Goal: Task Accomplishment & Management: Manage account settings

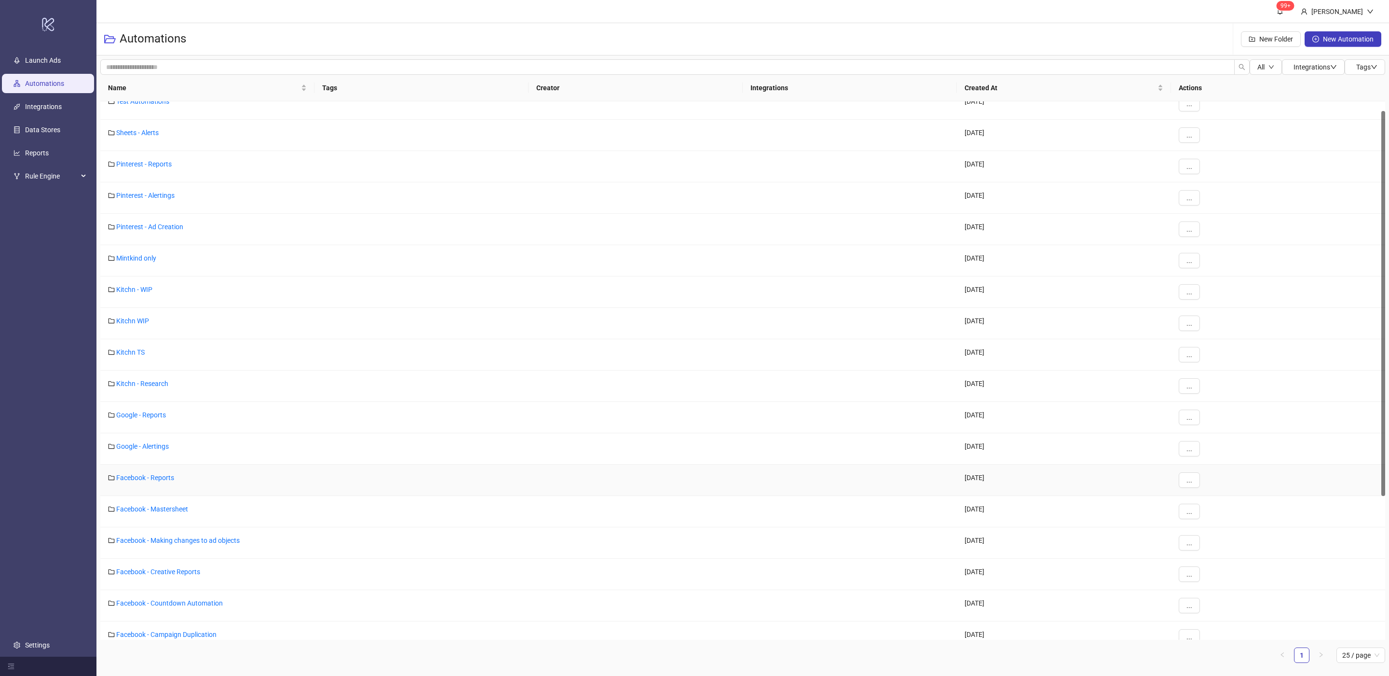
scroll to position [9, 0]
click at [126, 262] on link "Mintkind only" at bounding box center [136, 262] width 40 height 8
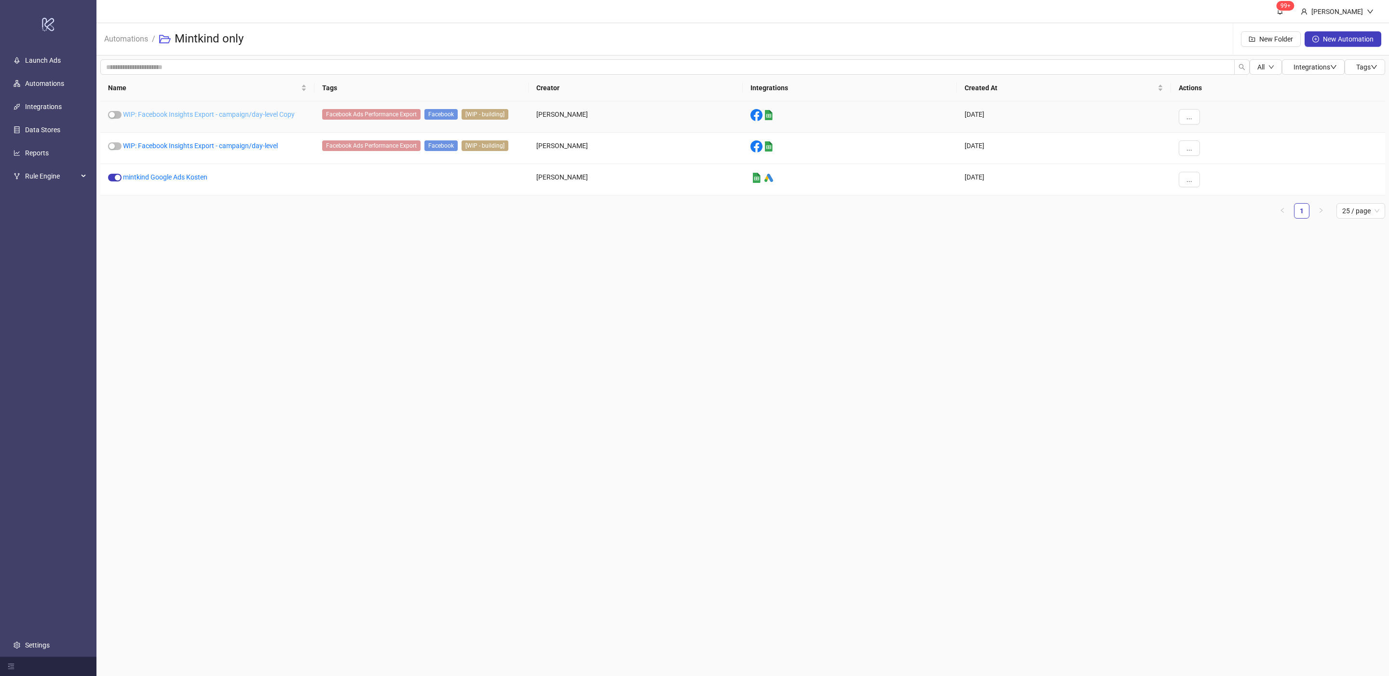
click at [226, 114] on link "WIP: Facebook Insights Export - campaign/day-level Copy" at bounding box center [209, 114] width 172 height 8
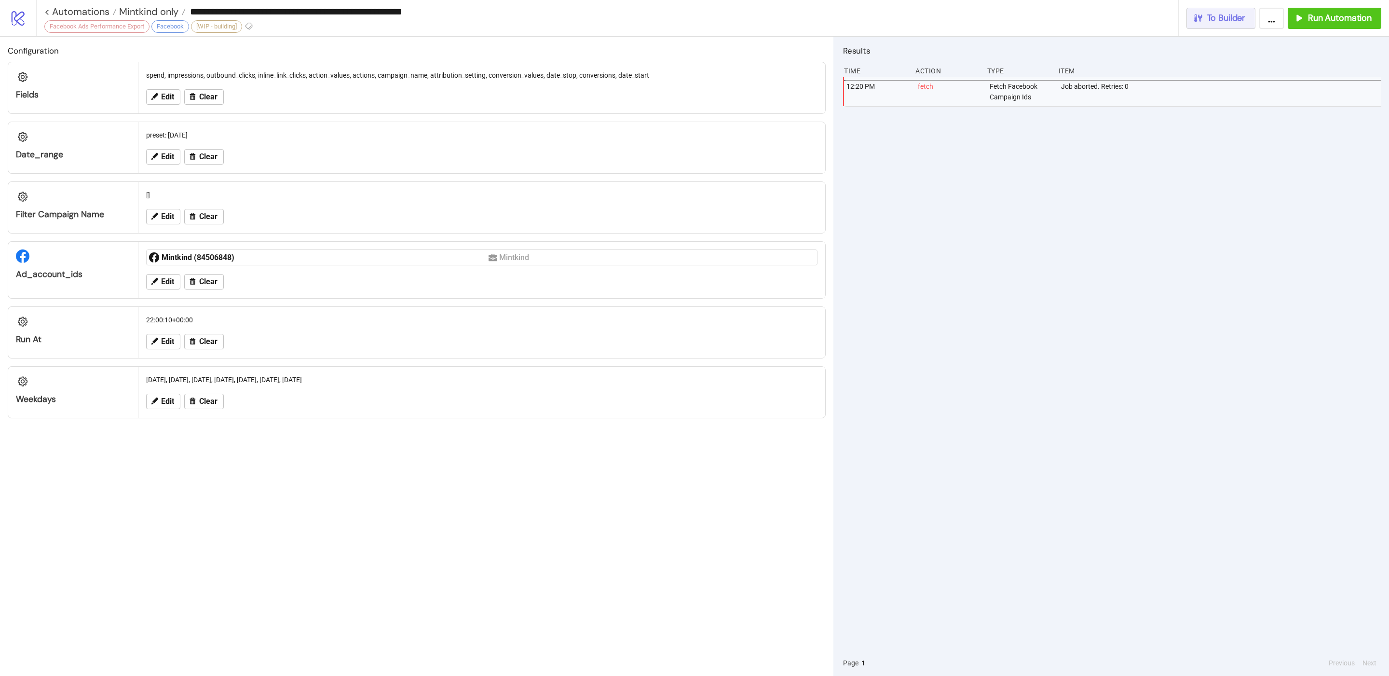
click at [1198, 26] on button "To Builder" at bounding box center [1220, 18] width 69 height 21
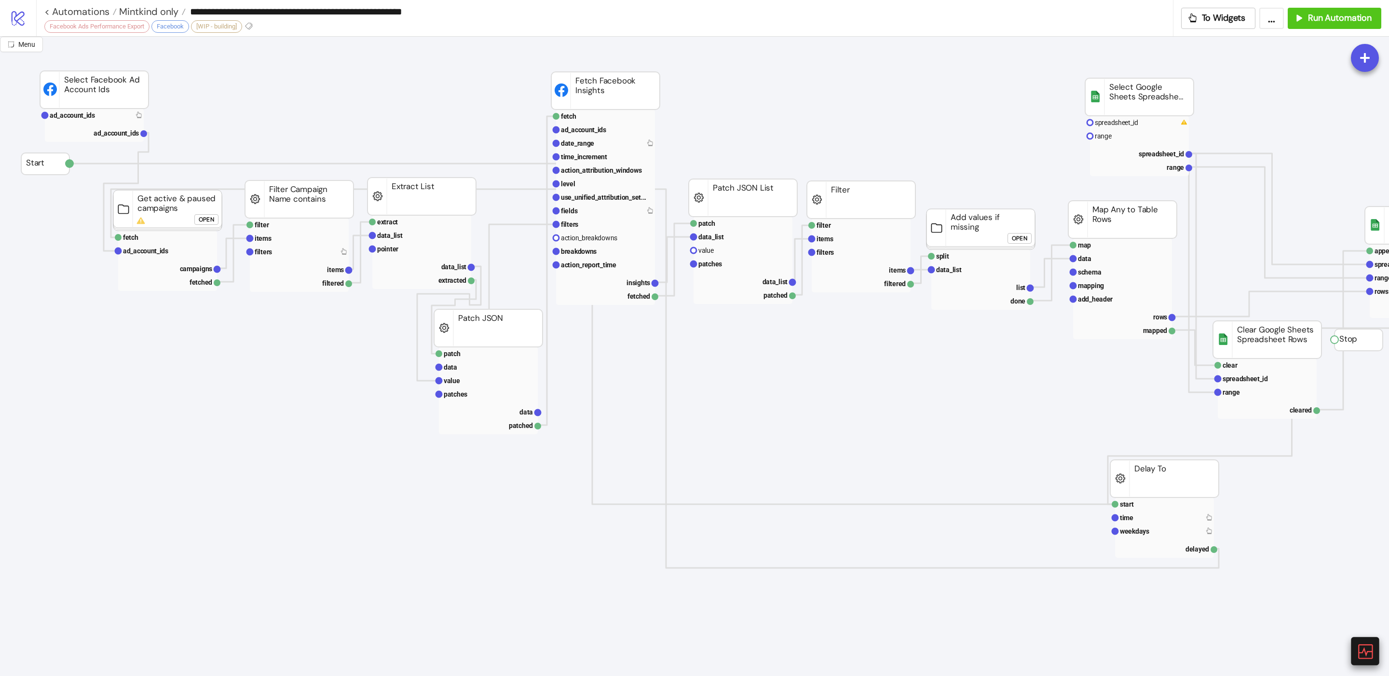
scroll to position [3, 0]
click at [1360, 638] on div at bounding box center [1365, 650] width 28 height 28
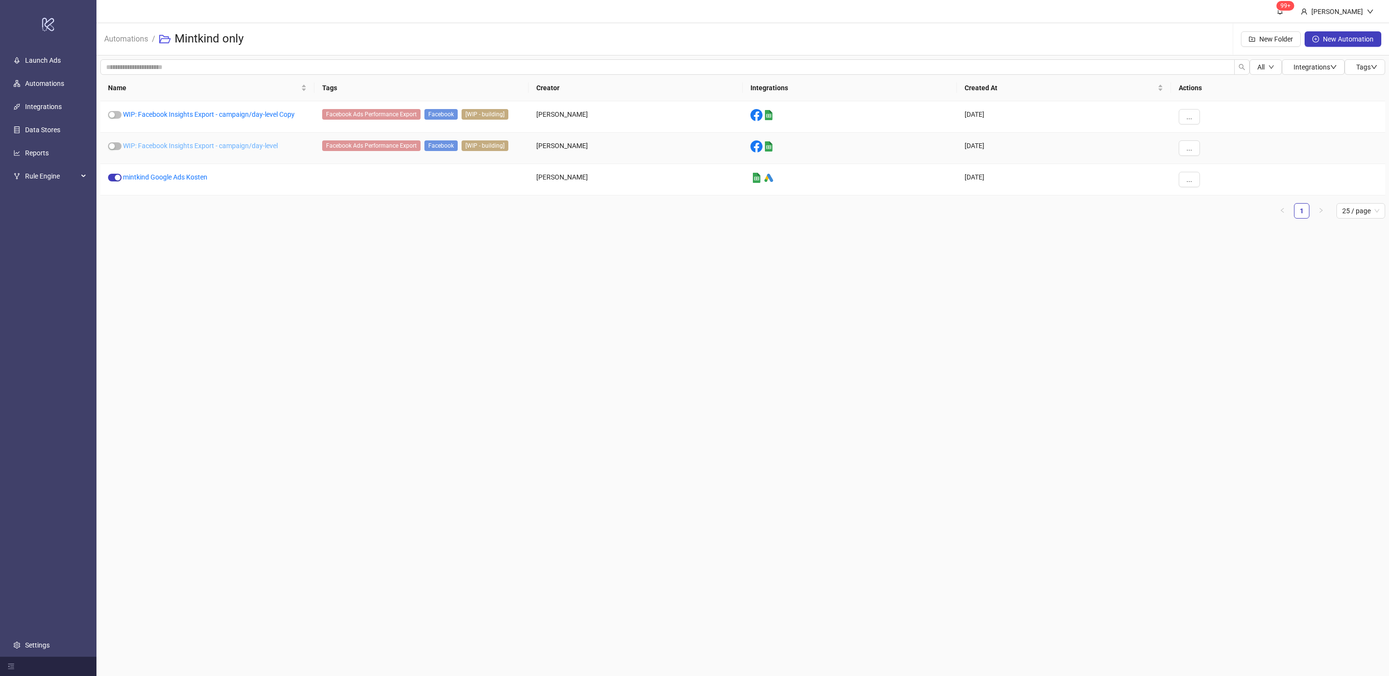
click at [162, 145] on link "WIP: Facebook Insights Export - campaign/day-level" at bounding box center [200, 146] width 155 height 8
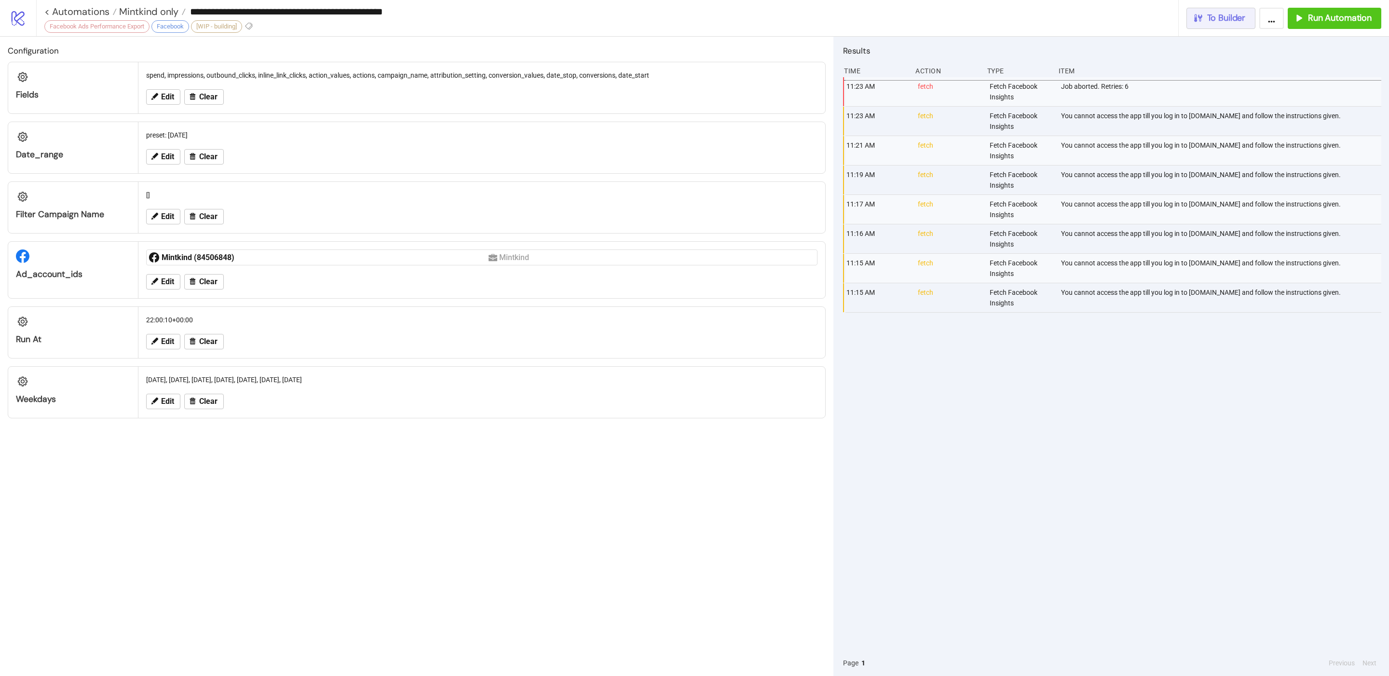
click at [1217, 25] on button "To Builder" at bounding box center [1220, 18] width 69 height 21
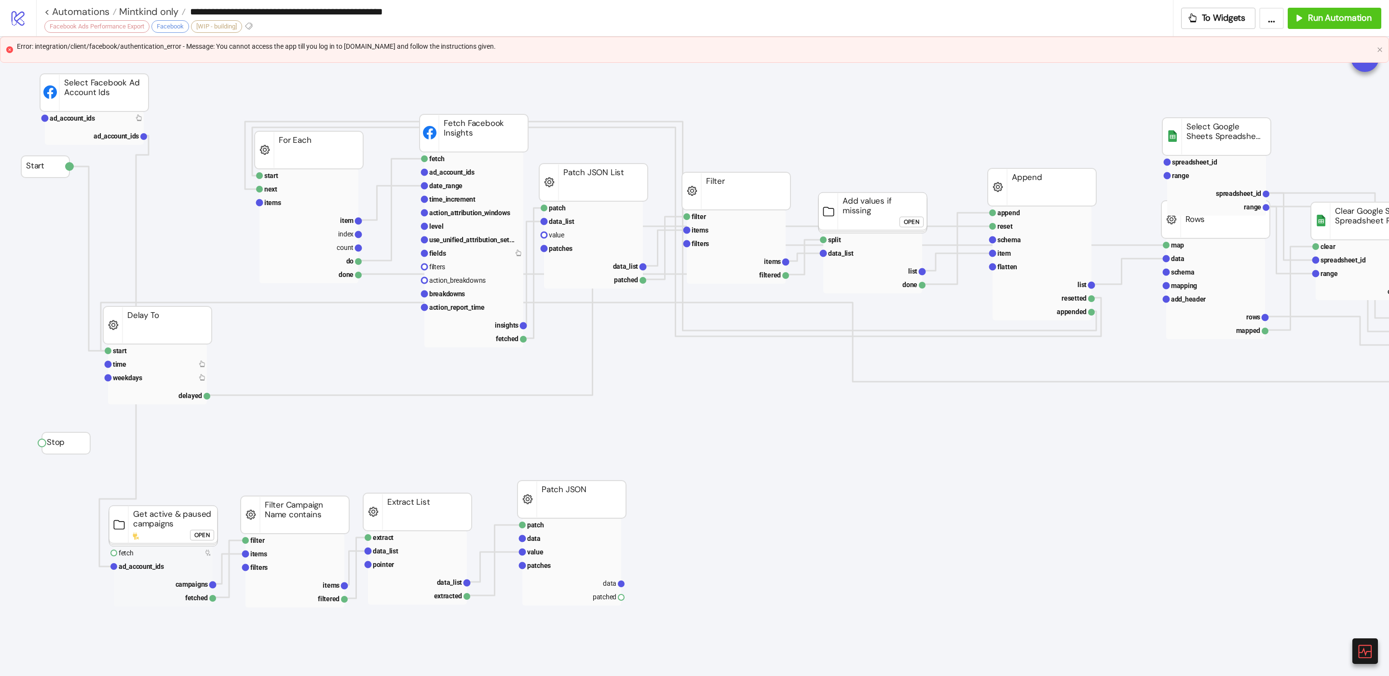
click at [1361, 636] on button at bounding box center [1365, 651] width 30 height 30
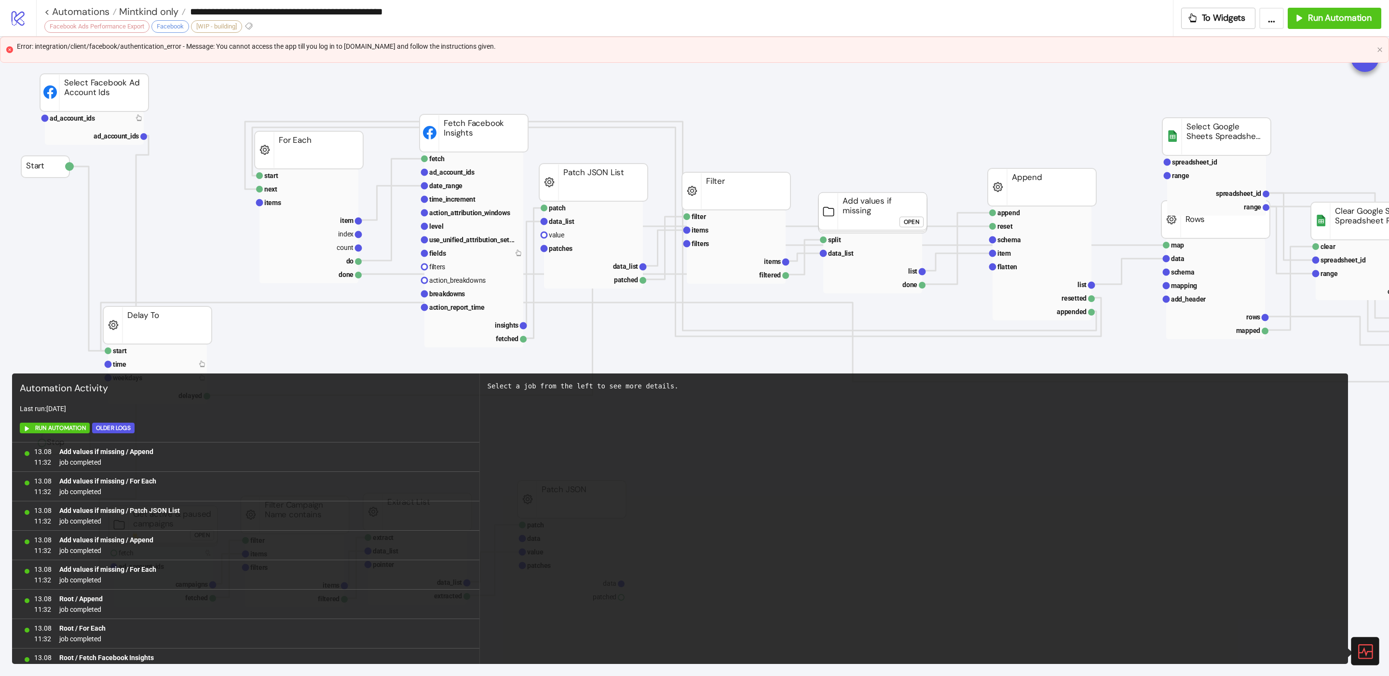
scroll to position [549, 0]
click at [1362, 644] on icon at bounding box center [1364, 651] width 14 height 14
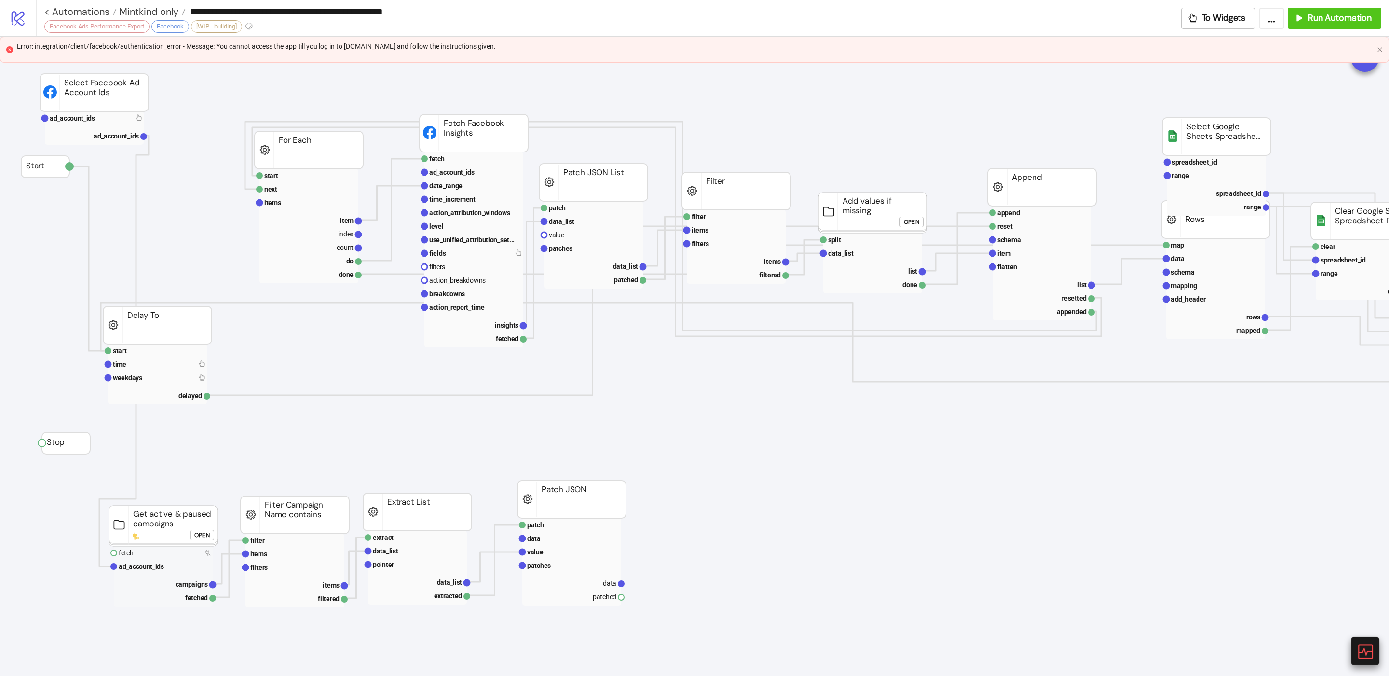
click at [1363, 644] on icon at bounding box center [1364, 651] width 14 height 14
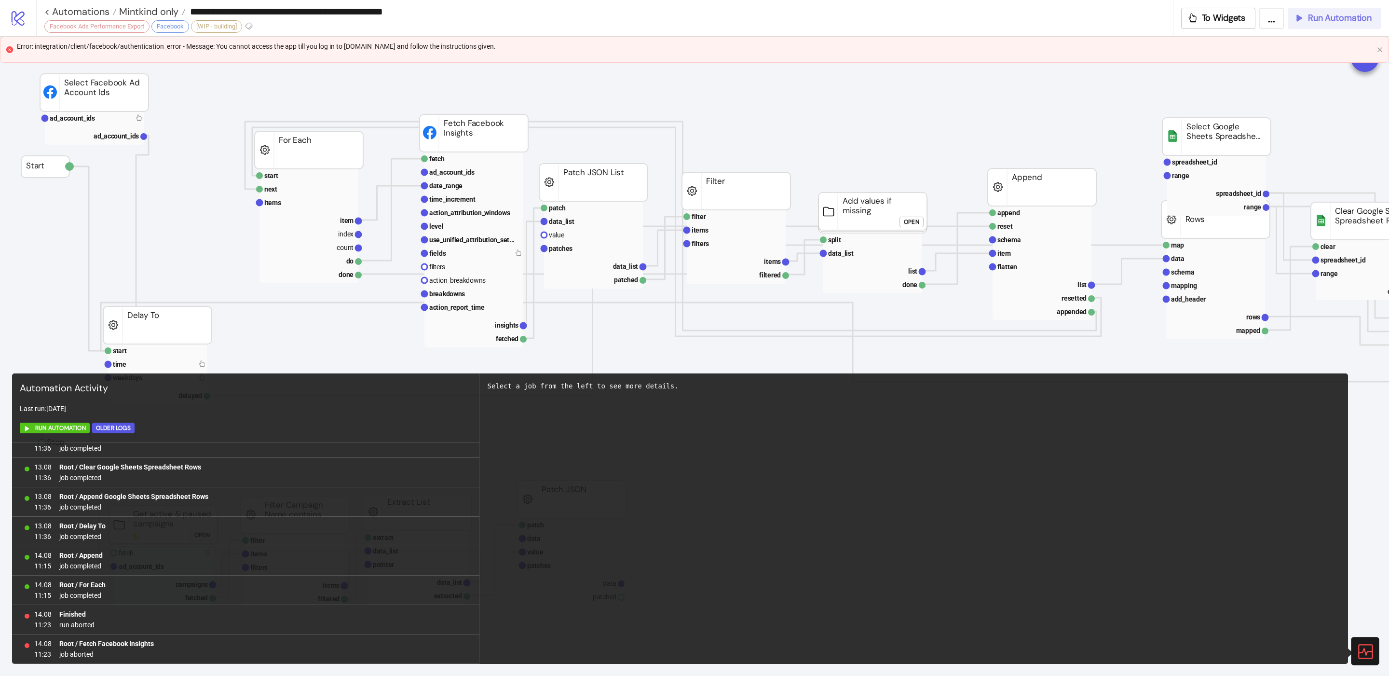
click at [1327, 19] on span "Run Automation" at bounding box center [1340, 18] width 64 height 11
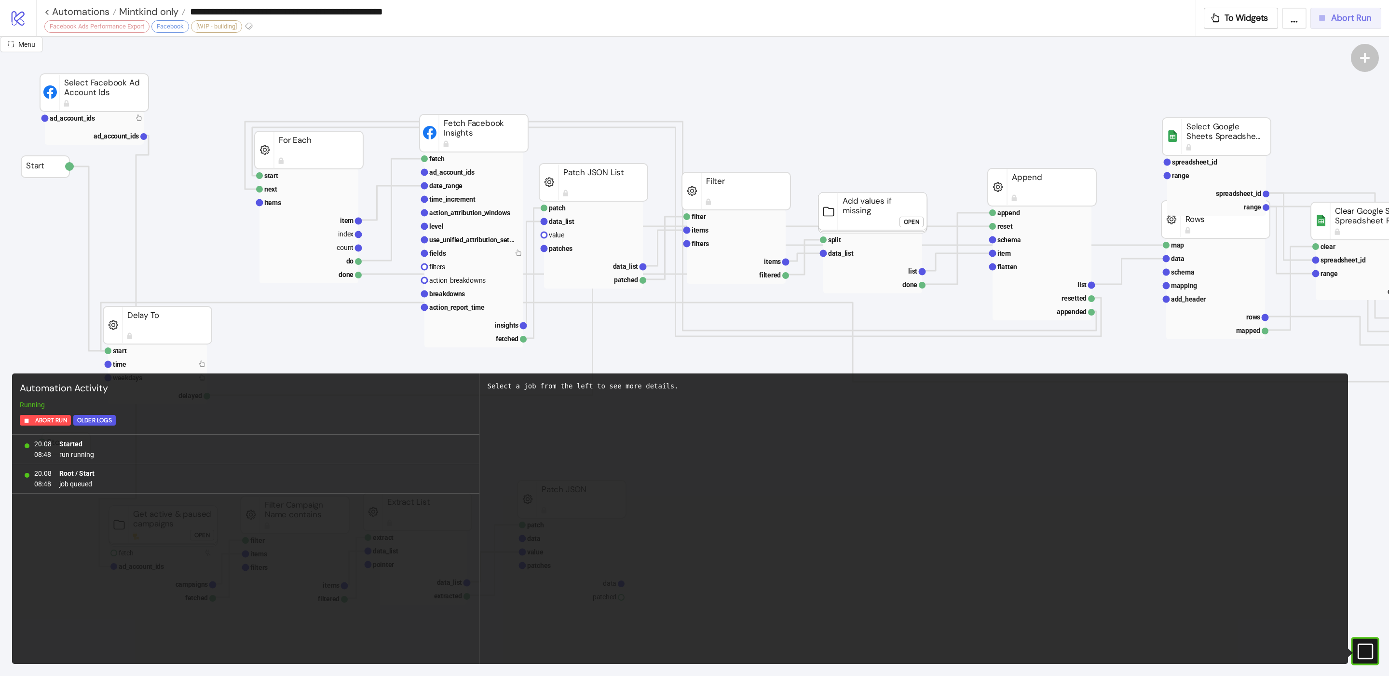
scroll to position [0, 0]
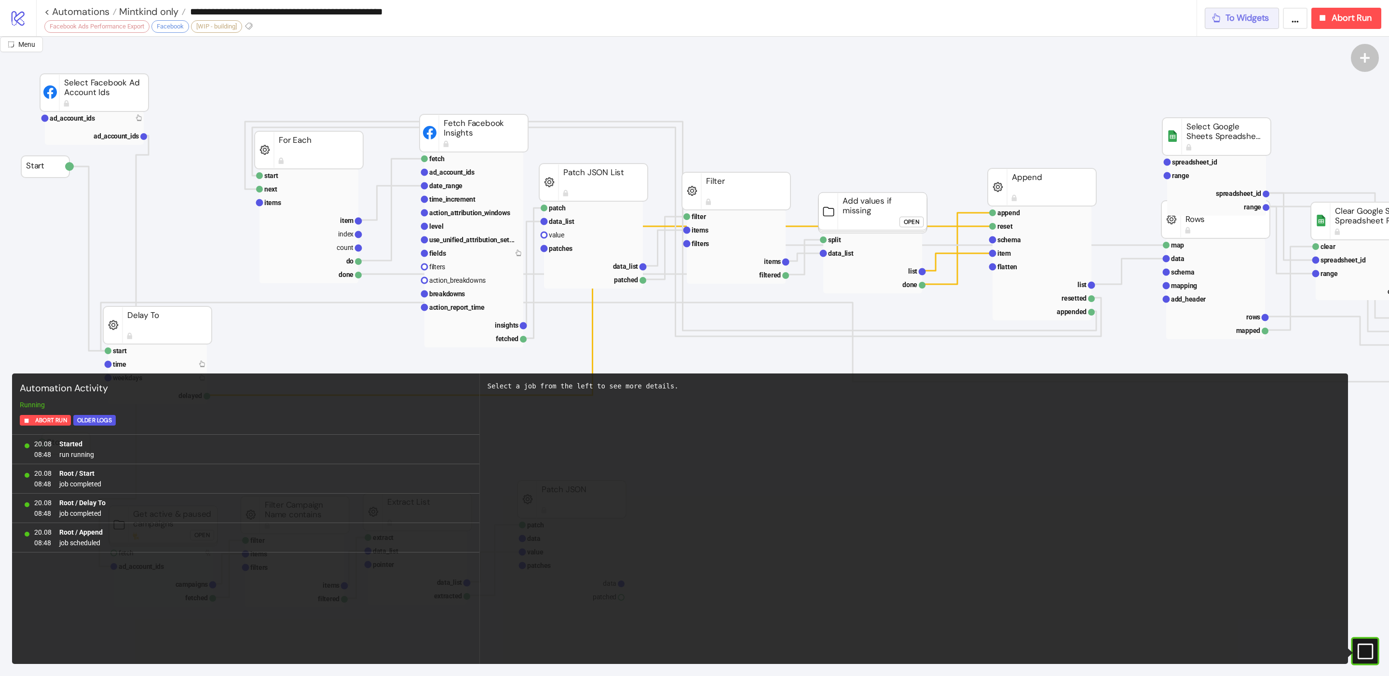
click at [1243, 15] on span "To Widgets" at bounding box center [1247, 18] width 44 height 11
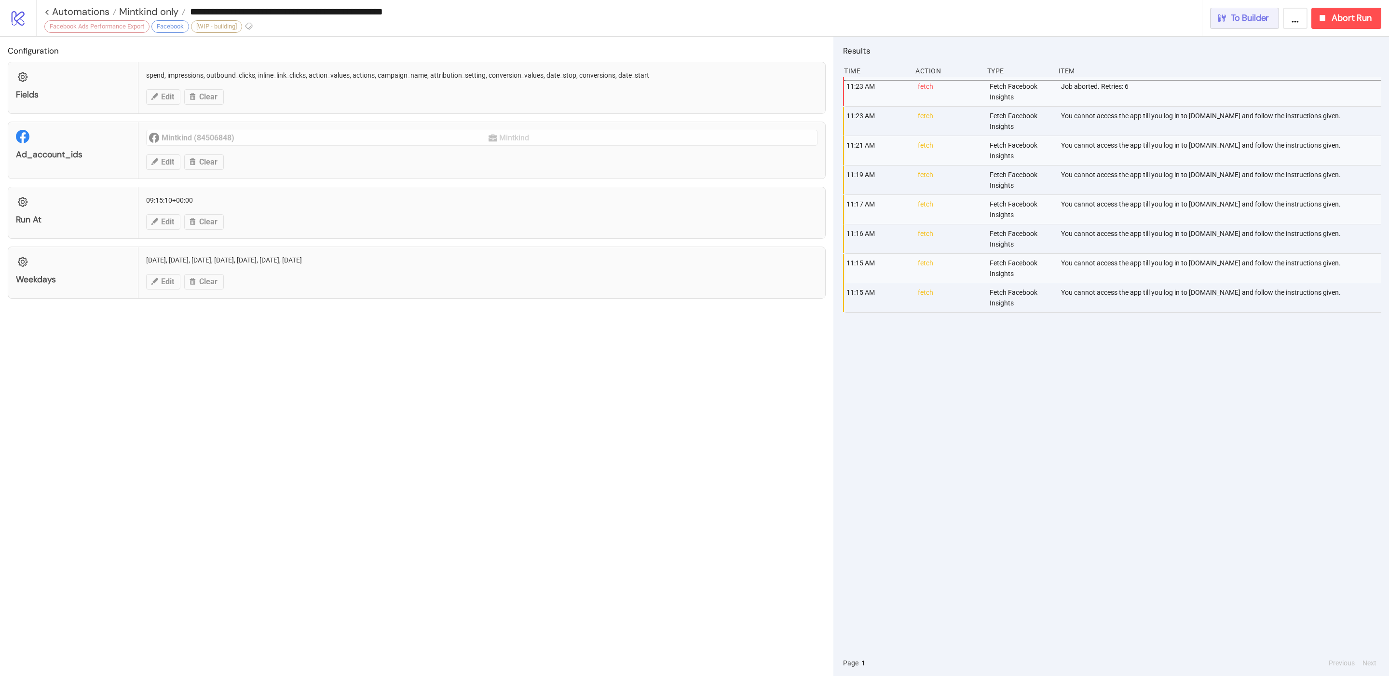
click at [1245, 13] on span "To Builder" at bounding box center [1250, 18] width 39 height 11
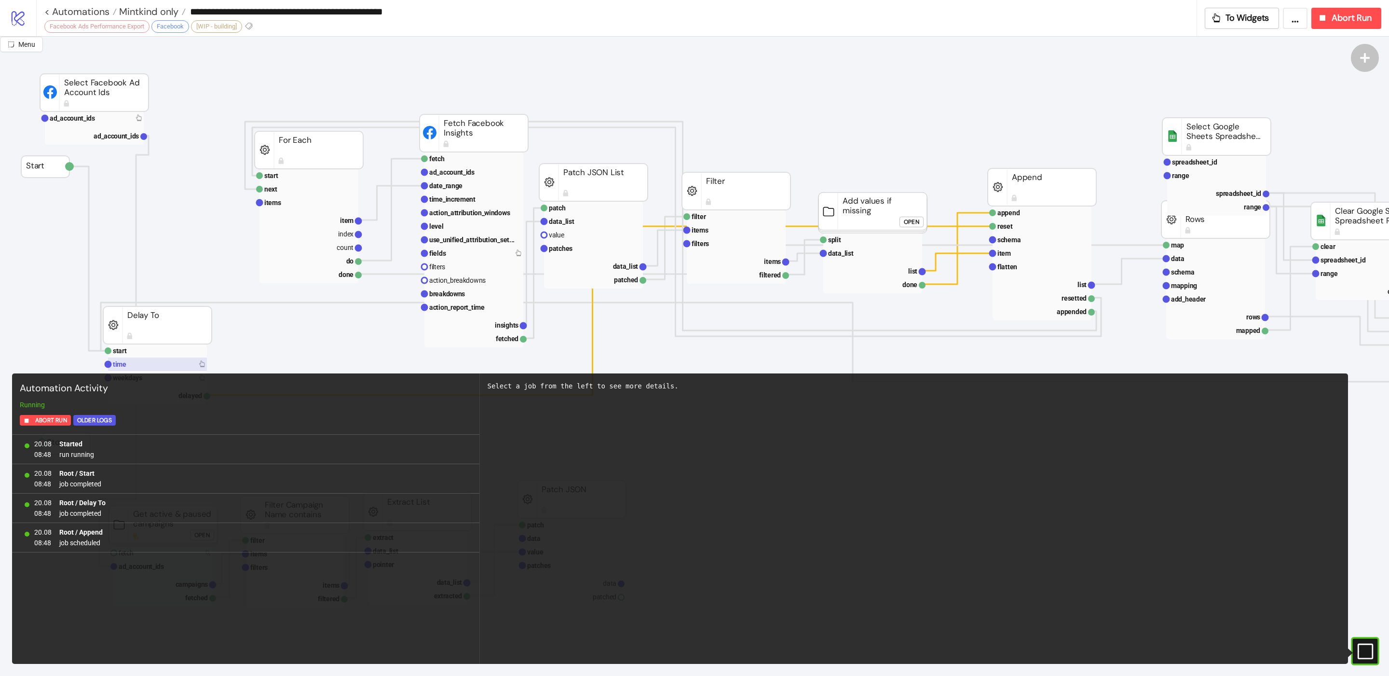
click at [134, 362] on rect at bounding box center [157, 364] width 99 height 14
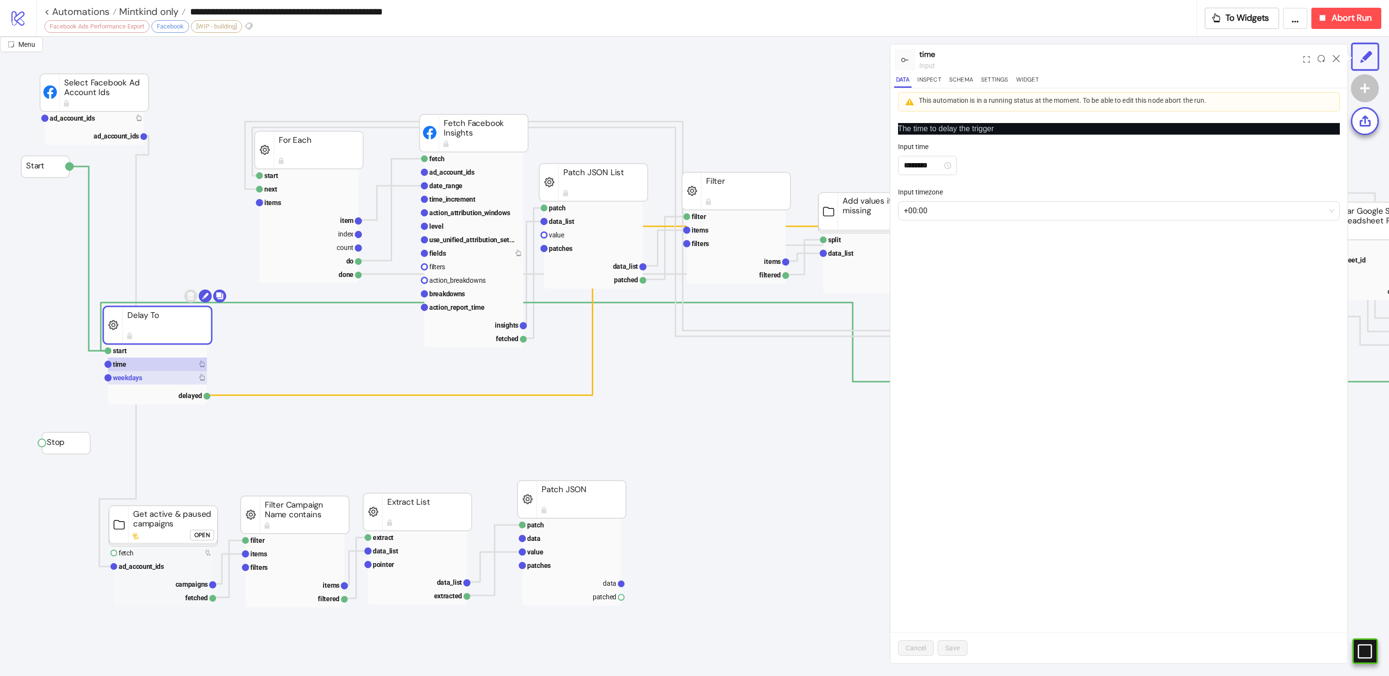
click at [129, 378] on text "weekdays" at bounding box center [127, 378] width 29 height 8
click at [135, 366] on rect at bounding box center [157, 364] width 99 height 14
click at [150, 10] on span "Mintkind only" at bounding box center [148, 11] width 62 height 13
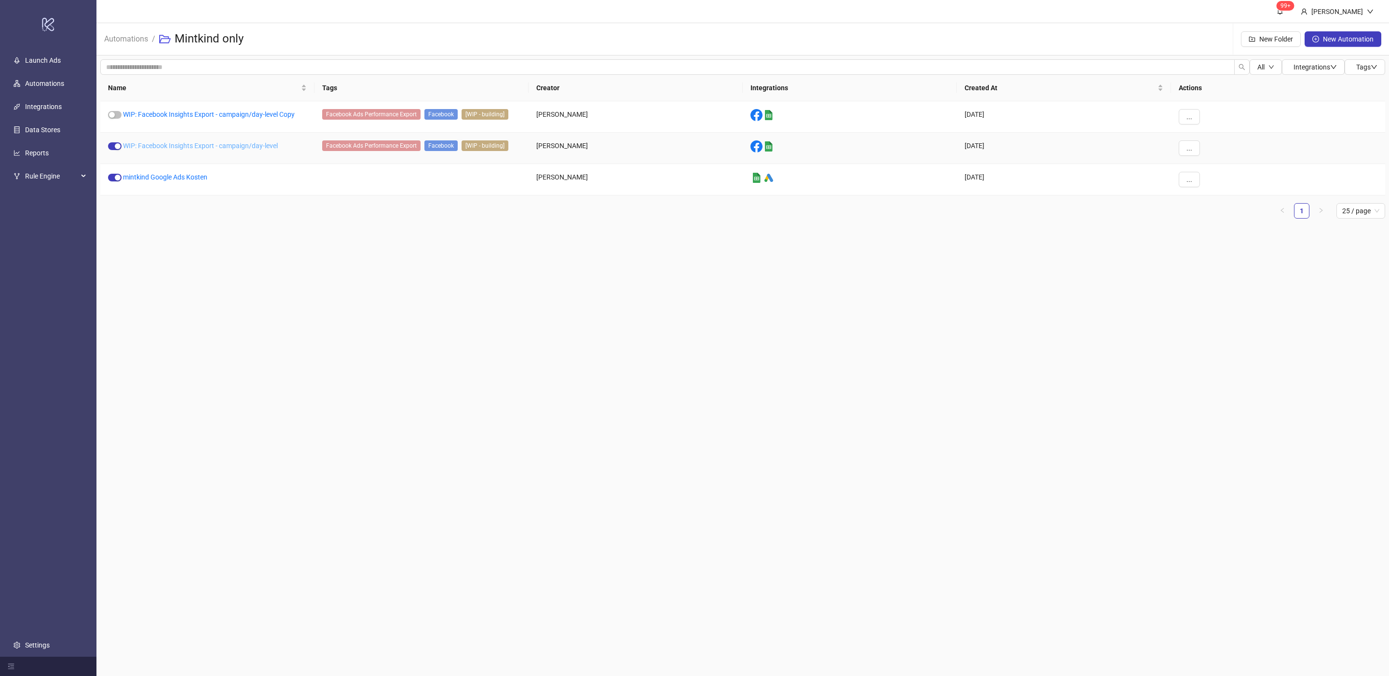
click at [240, 146] on link "WIP: Facebook Insights Export - campaign/day-level" at bounding box center [200, 146] width 155 height 8
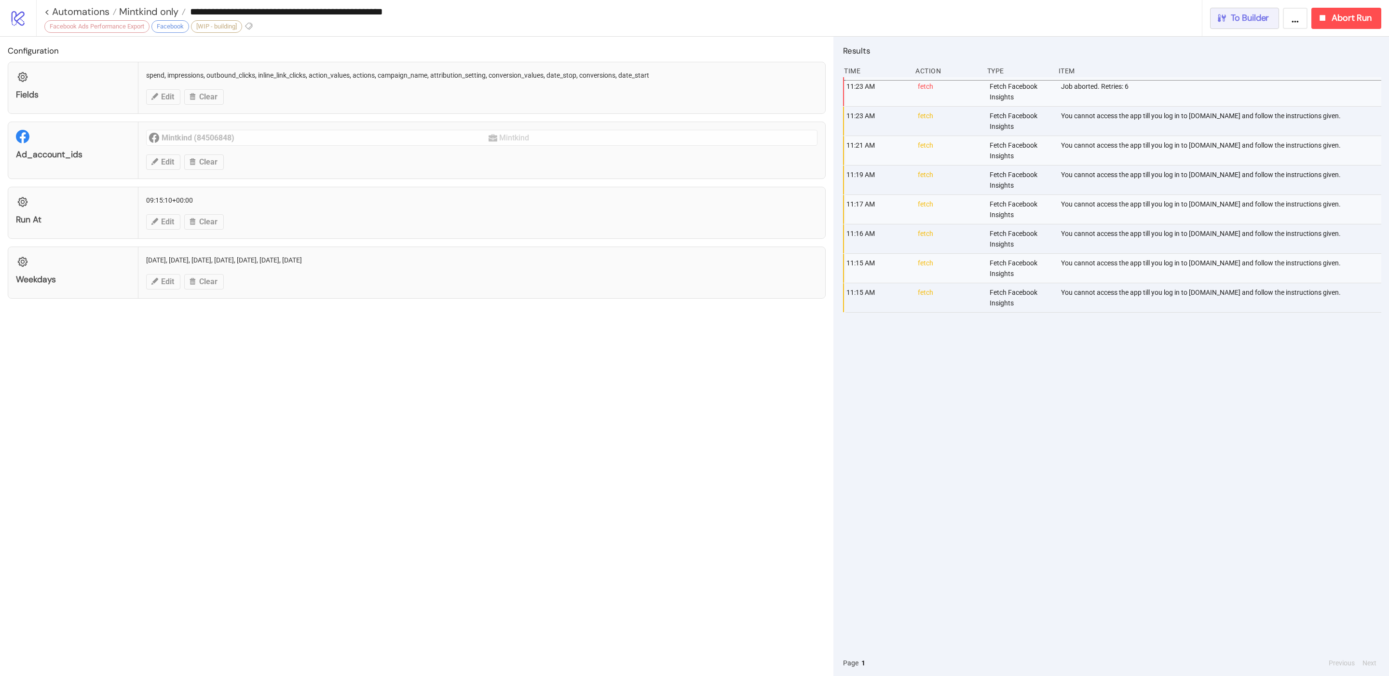
click at [1242, 25] on button "To Builder" at bounding box center [1244, 18] width 69 height 21
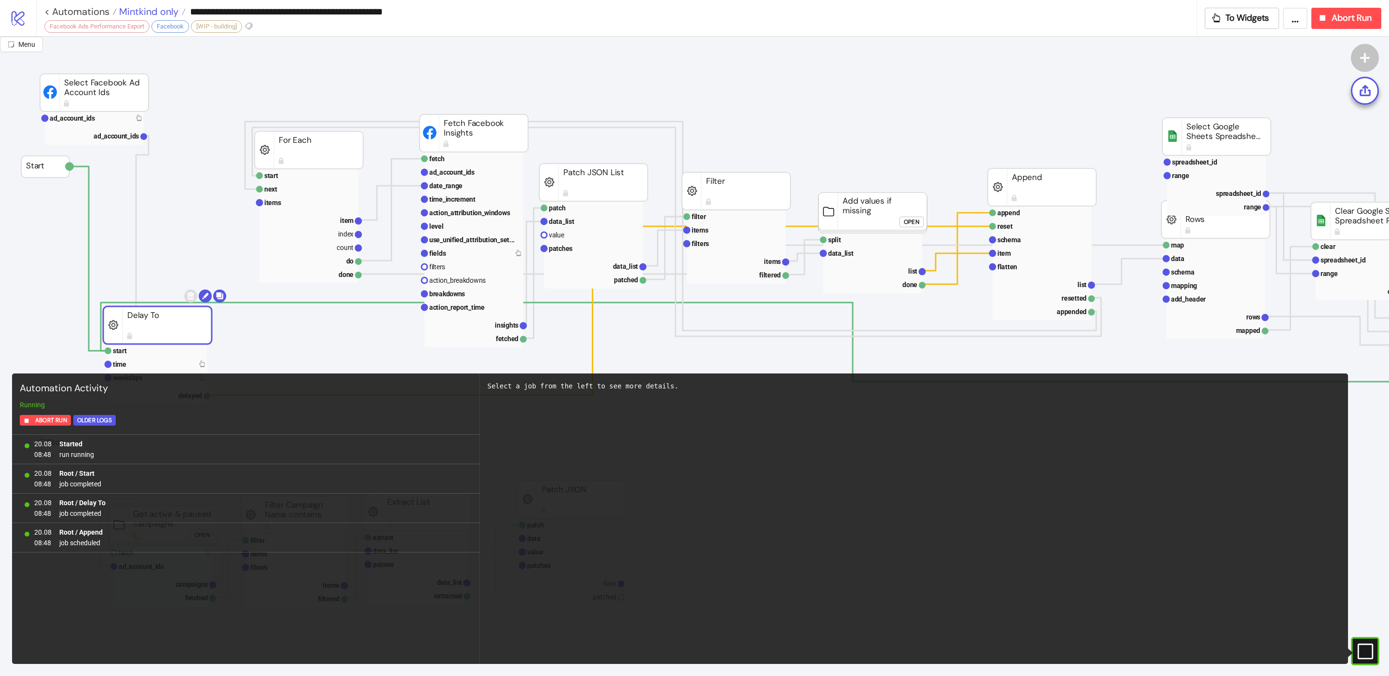
click at [138, 11] on span "Mintkind only" at bounding box center [148, 11] width 62 height 13
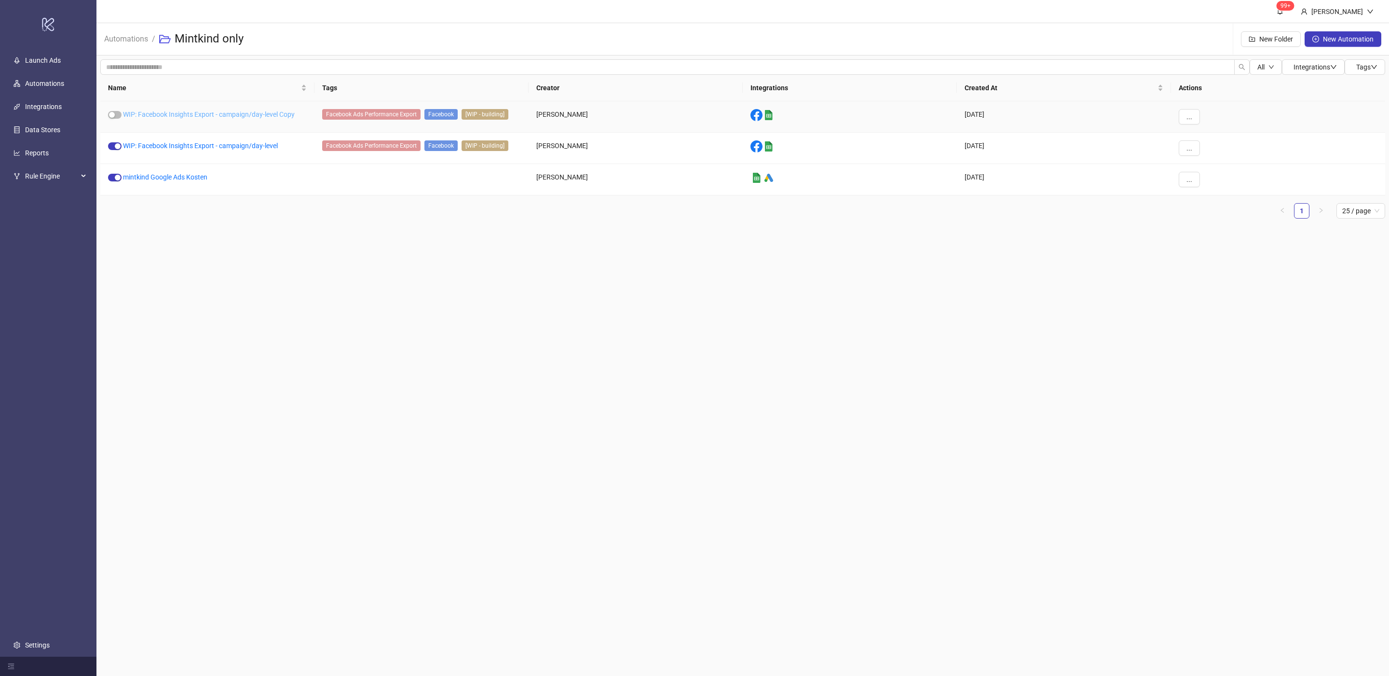
click at [199, 111] on link "WIP: Facebook Insights Export - campaign/day-level Copy" at bounding box center [209, 114] width 172 height 8
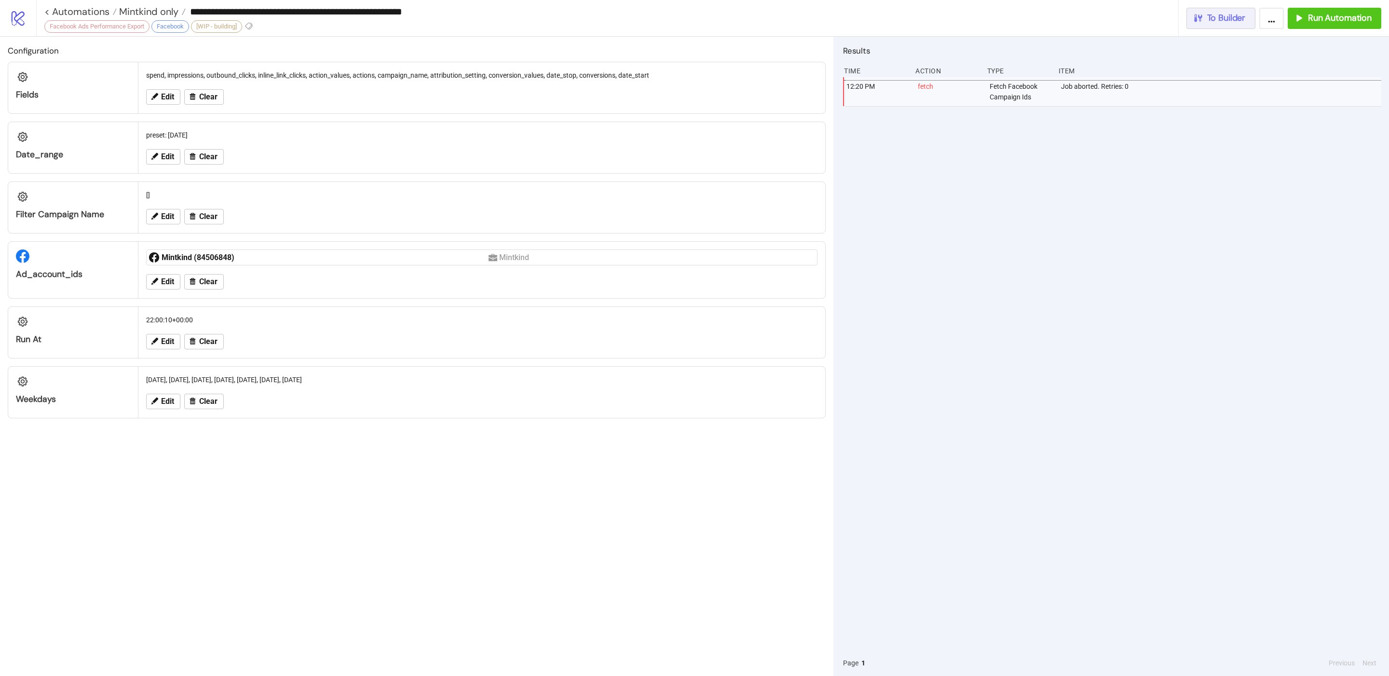
click at [1222, 16] on span "To Builder" at bounding box center [1226, 18] width 39 height 11
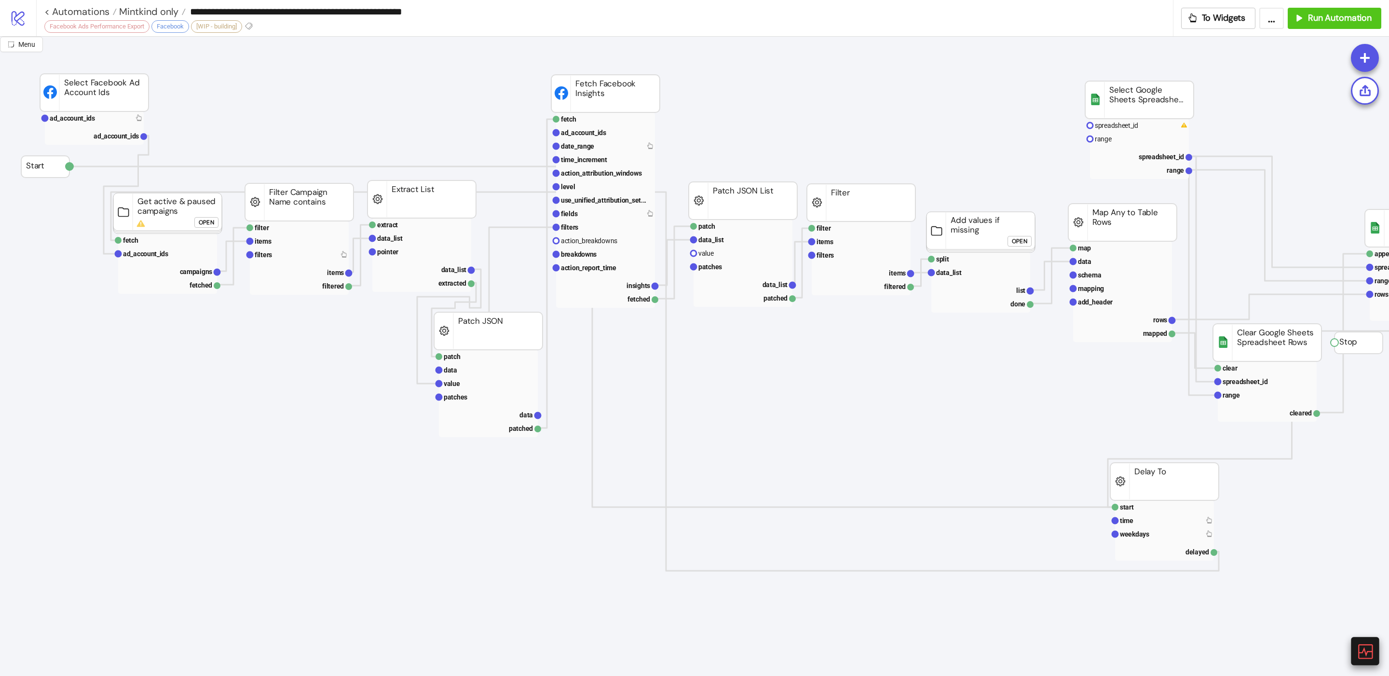
click at [1376, 653] on div at bounding box center [1365, 650] width 28 height 28
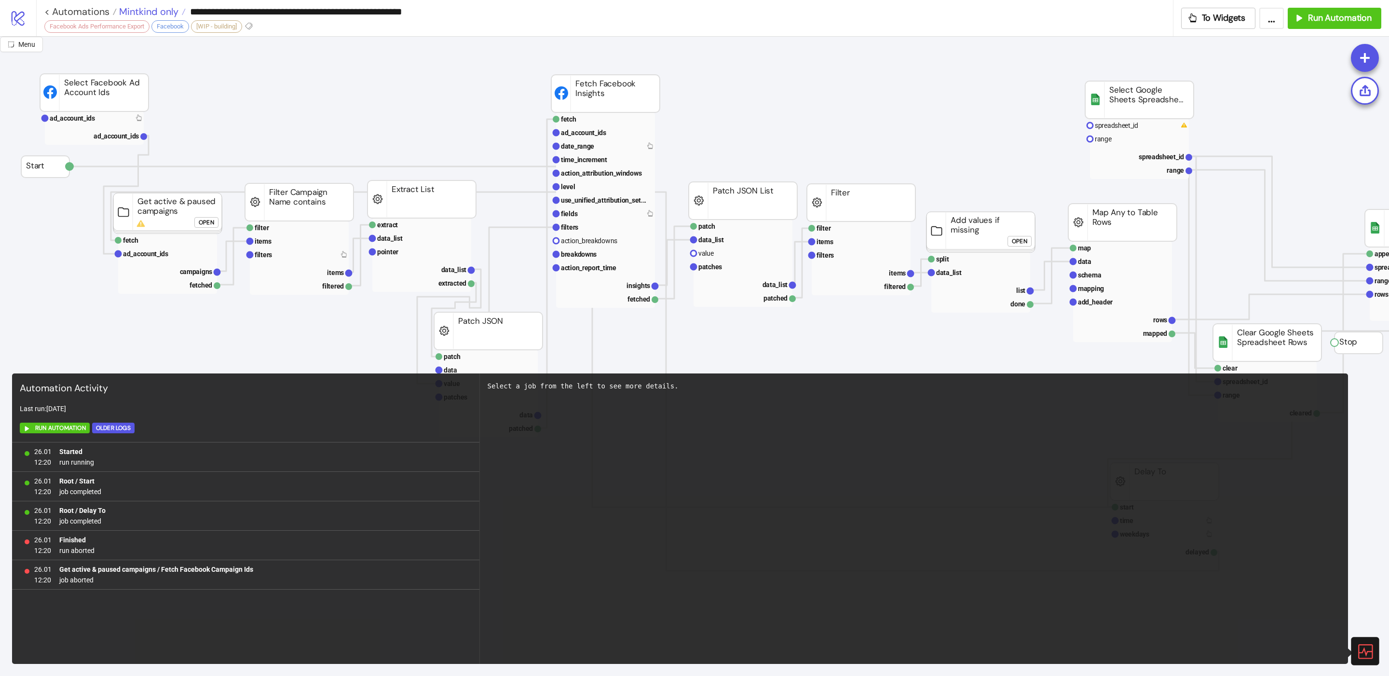
click at [160, 14] on span "Mintkind only" at bounding box center [148, 11] width 62 height 13
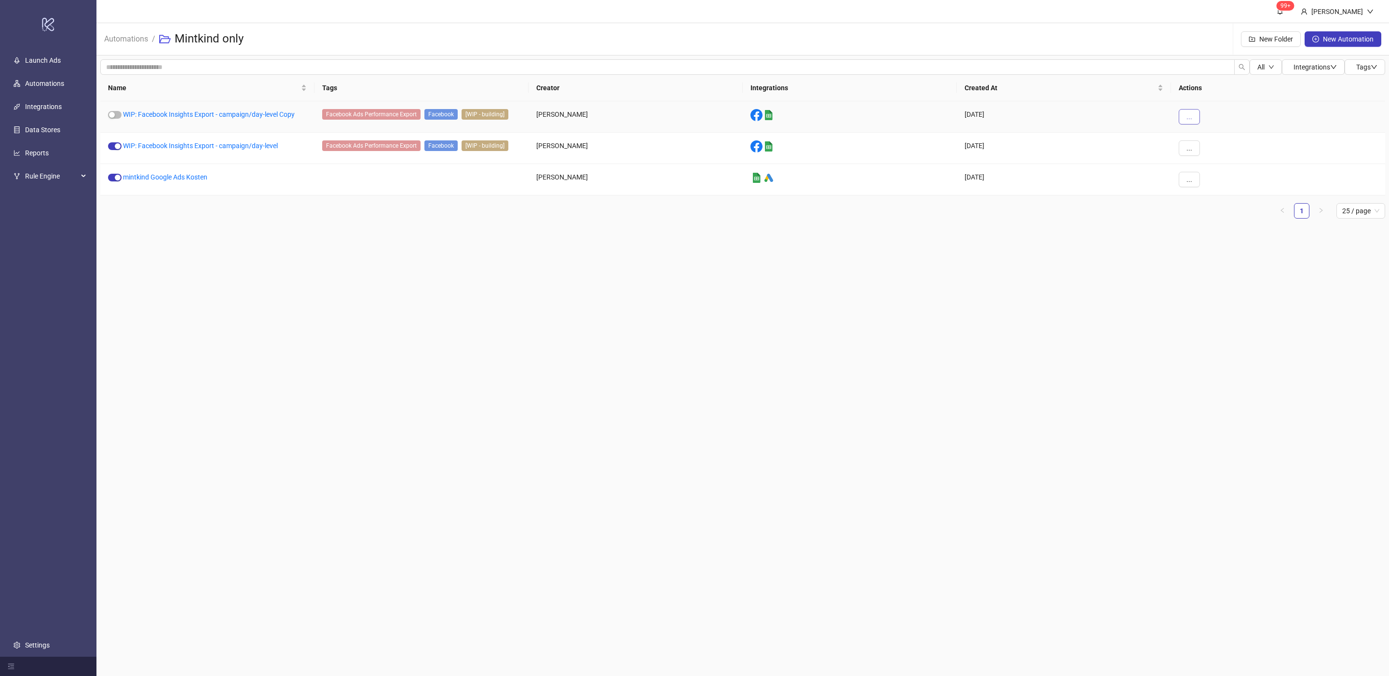
click at [1184, 123] on button "..." at bounding box center [1188, 116] width 21 height 15
click at [1205, 213] on span "Delete" at bounding box center [1211, 213] width 28 height 11
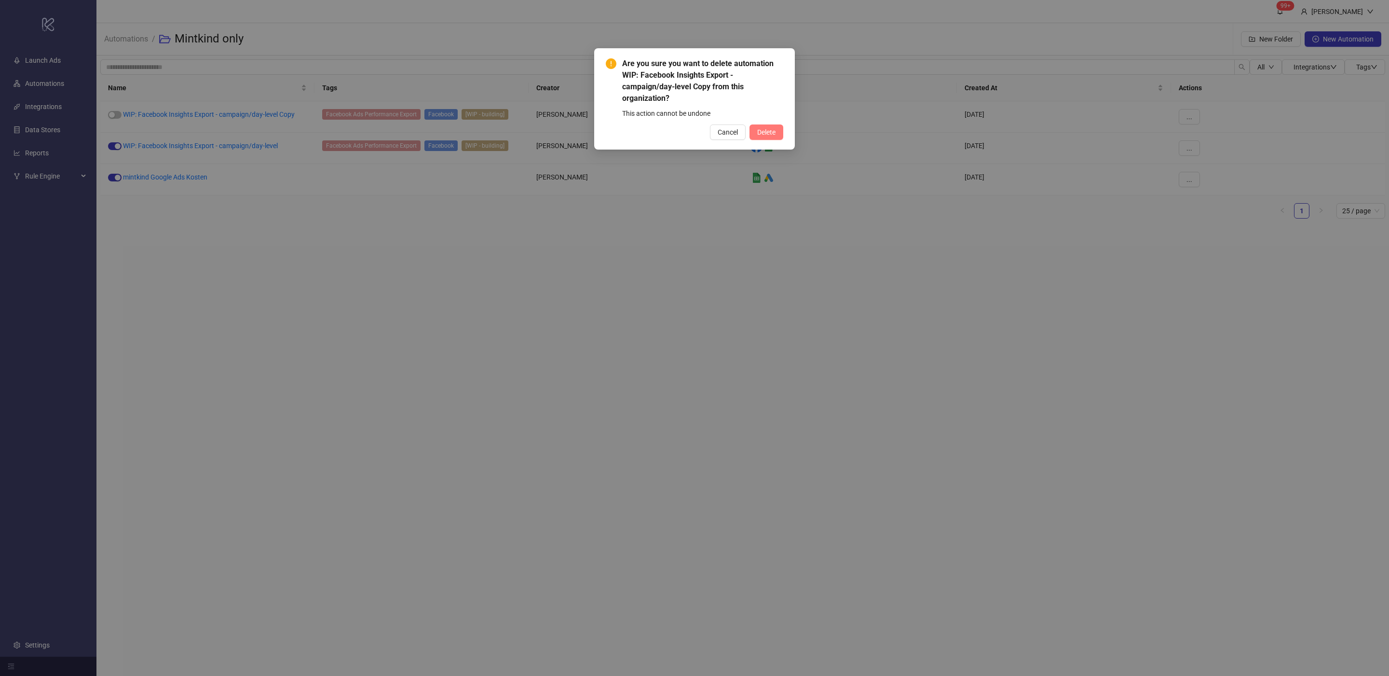
click at [773, 132] on span "Delete" at bounding box center [766, 132] width 18 height 8
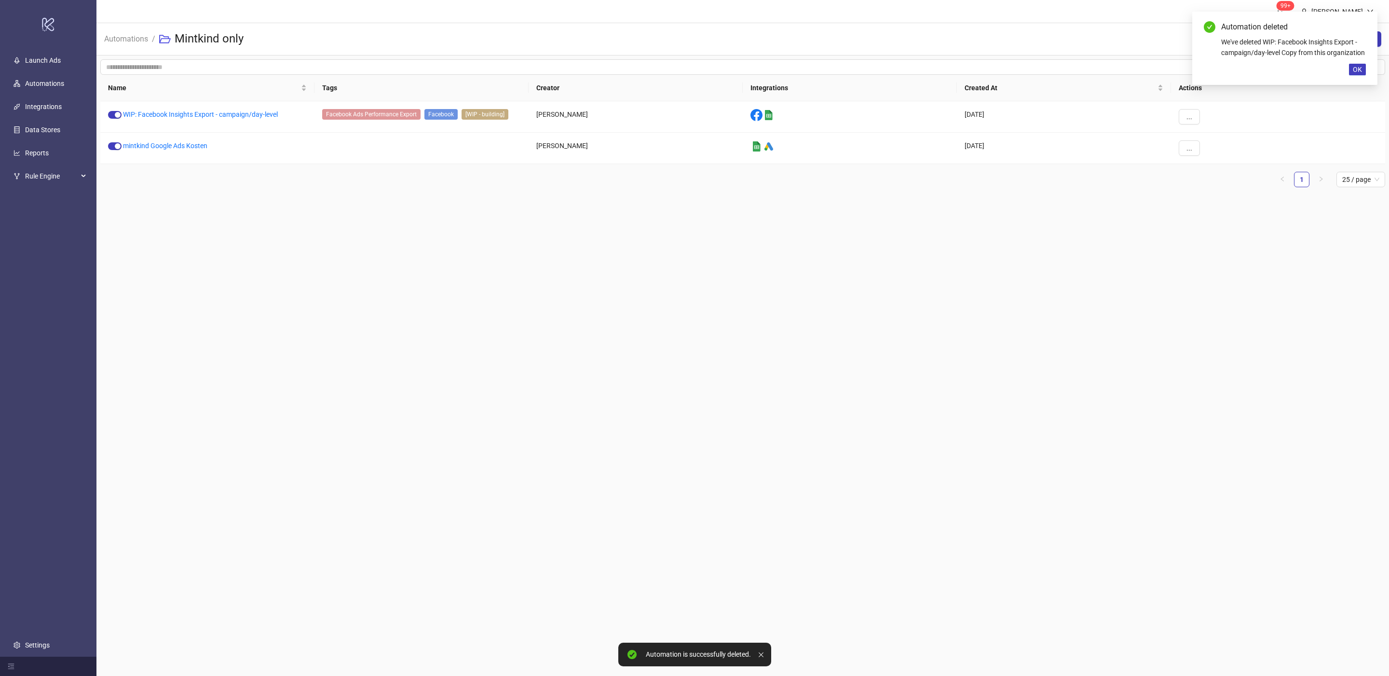
click at [1102, 371] on main "99+ [PERSON_NAME] Automations / Mintkind only New Folder New Automation All Int…" at bounding box center [742, 338] width 1292 height 676
